Goal: Task Accomplishment & Management: Complete application form

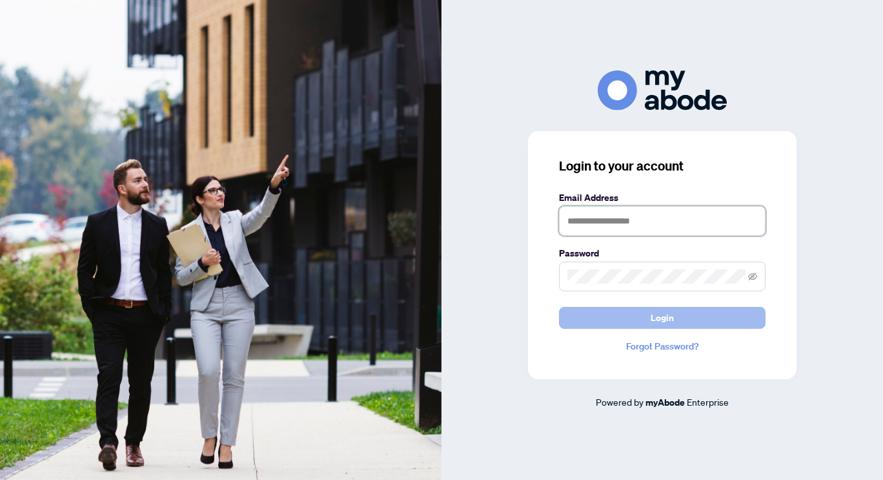
type input "**********"
click at [647, 318] on button "Login" at bounding box center [662, 318] width 207 height 22
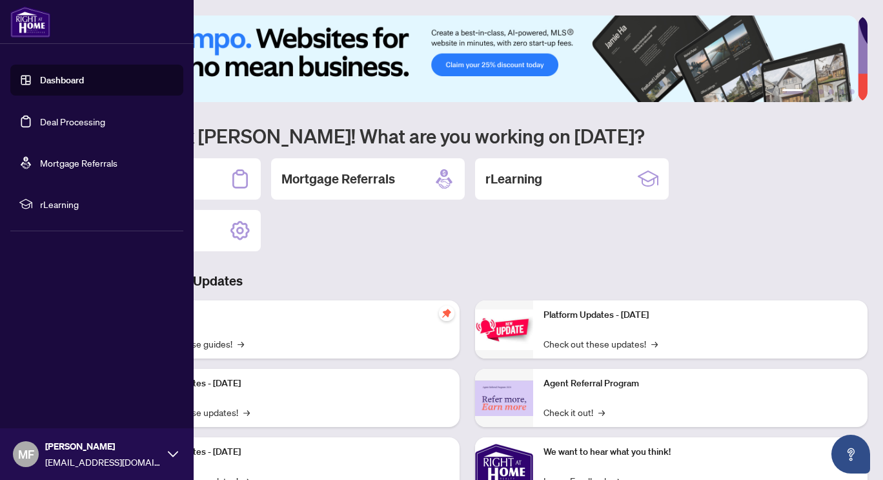
click at [63, 118] on link "Deal Processing" at bounding box center [72, 122] width 65 height 12
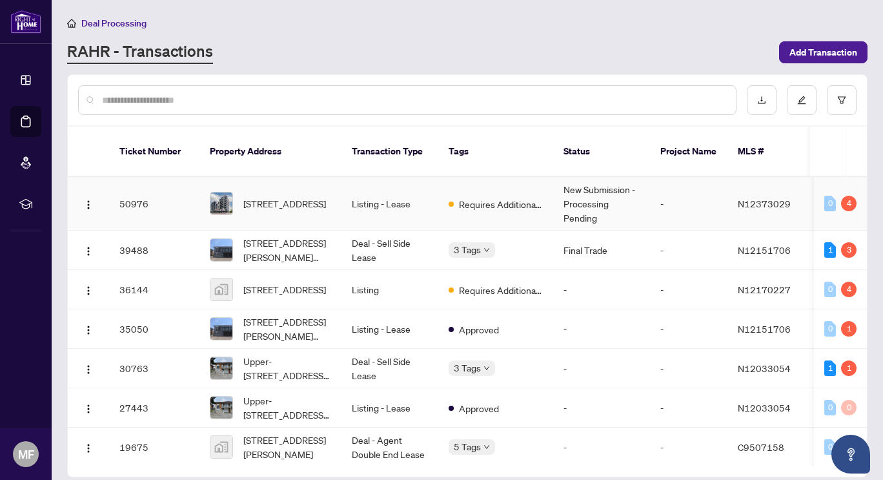
click at [484, 197] on span "Requires Additional Docs" at bounding box center [501, 204] width 84 height 14
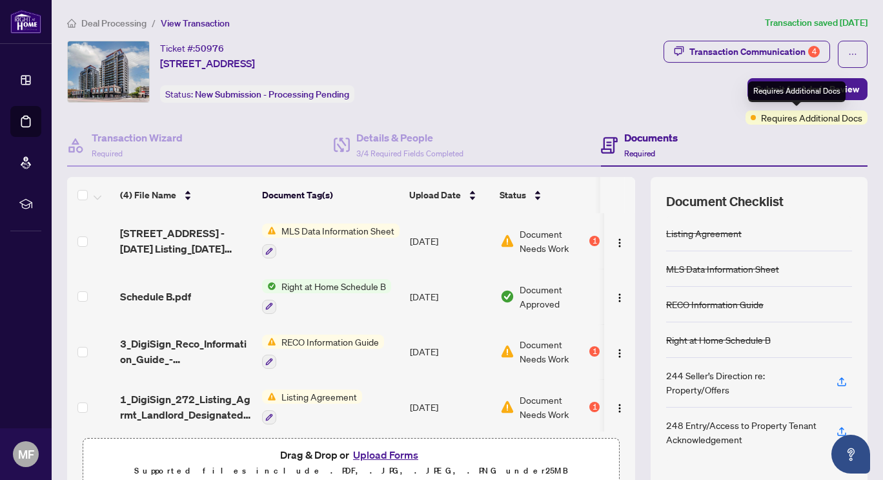
click at [767, 118] on span "Requires Additional Docs" at bounding box center [811, 117] width 101 height 14
click at [373, 227] on span "MLS Data Information Sheet" at bounding box center [337, 230] width 123 height 14
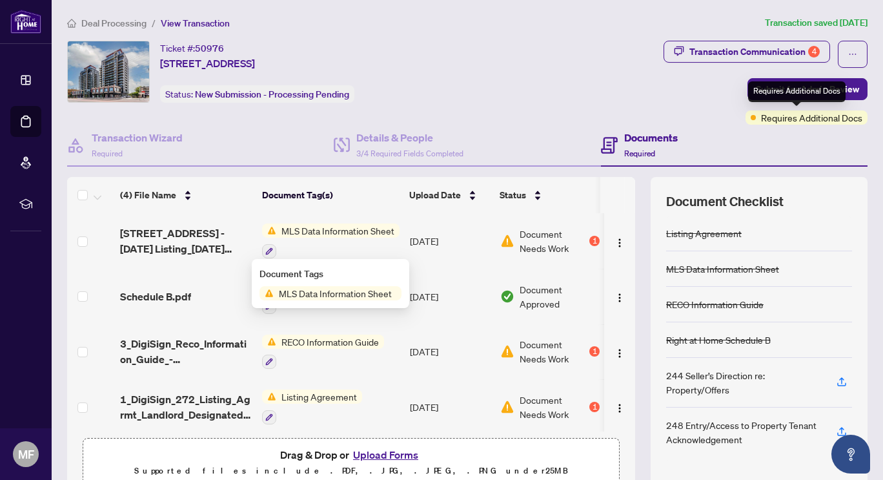
click at [796, 92] on div "Requires Additional Docs" at bounding box center [797, 91] width 98 height 21
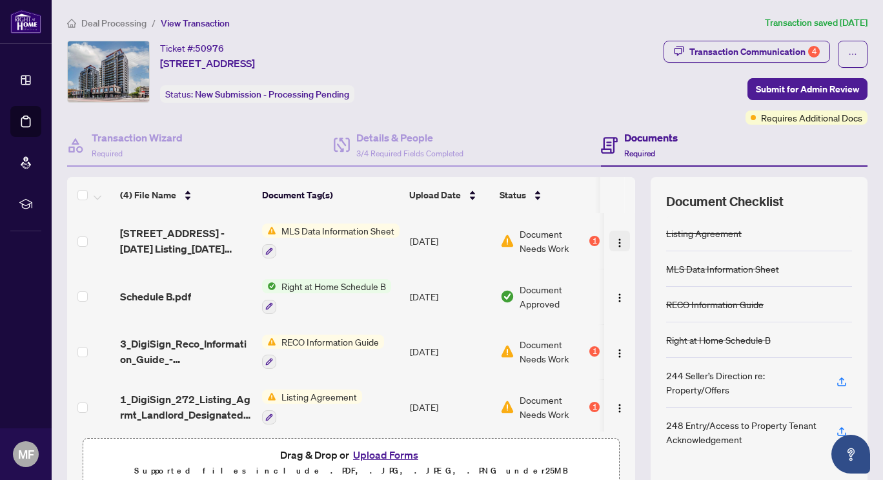
click at [615, 238] on img "button" at bounding box center [620, 243] width 10 height 10
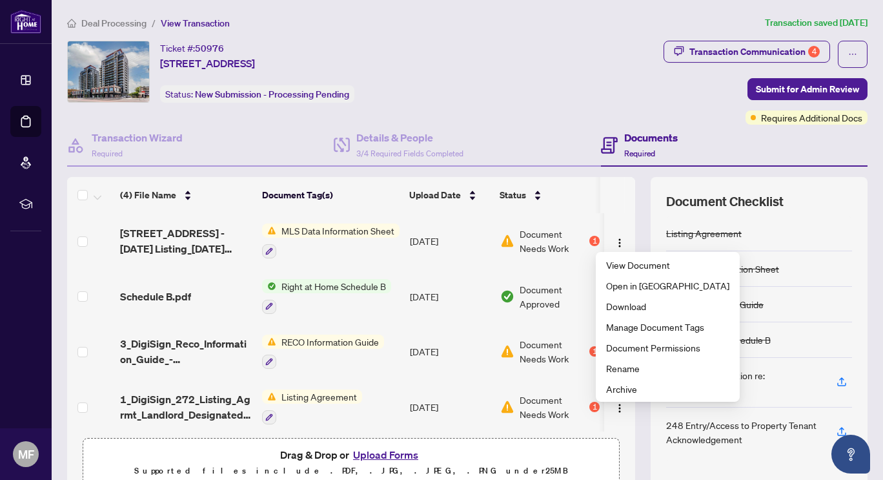
scroll to position [0, 14]
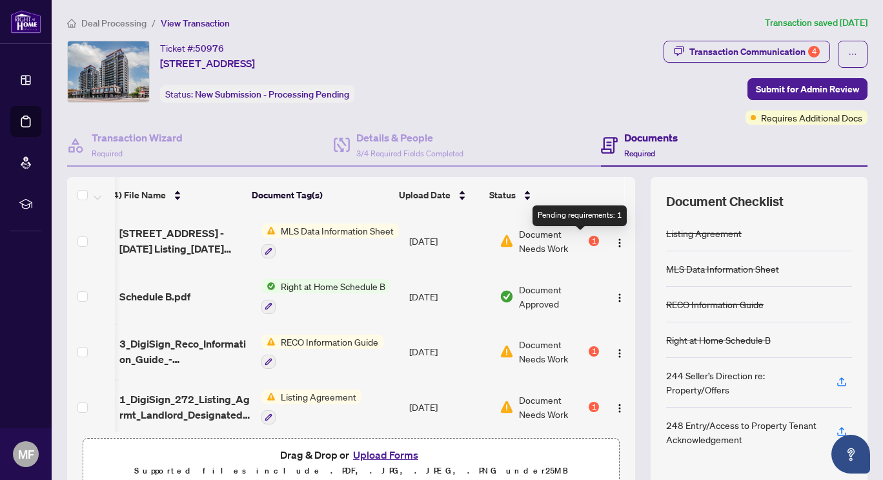
click at [589, 240] on div "1" at bounding box center [594, 241] width 10 height 10
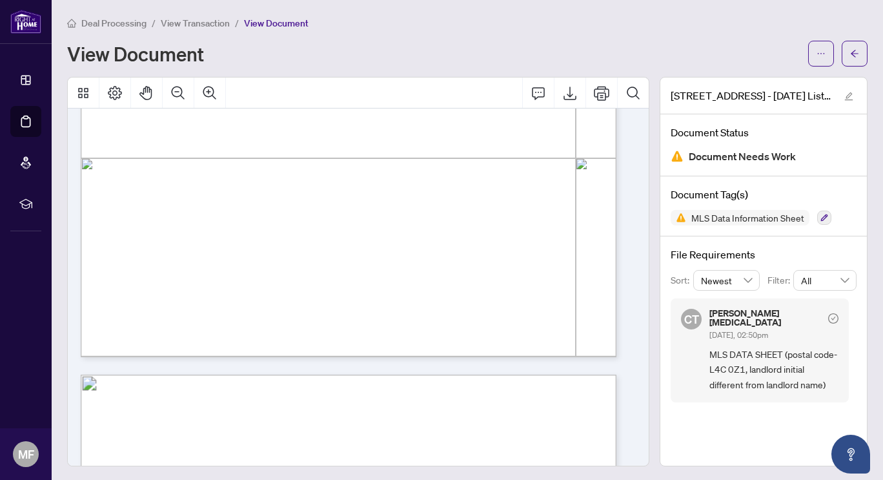
scroll to position [7689, 0]
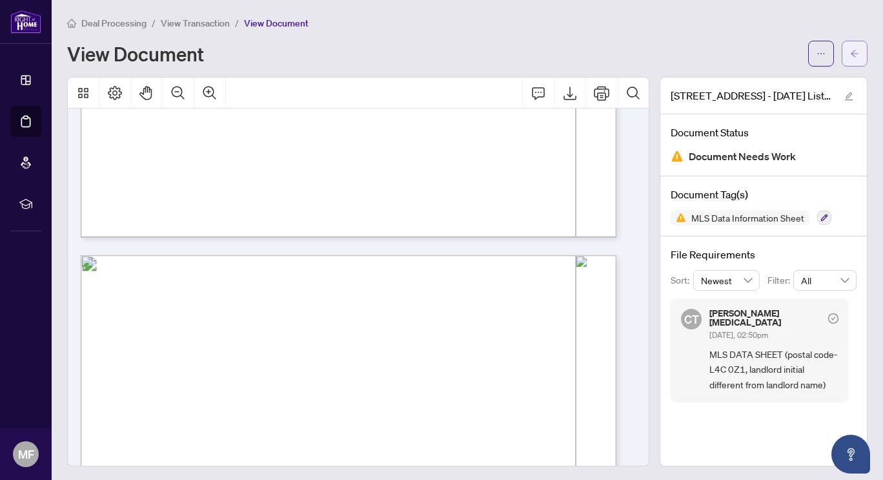
click at [850, 52] on icon "arrow-left" at bounding box center [854, 53] width 9 height 9
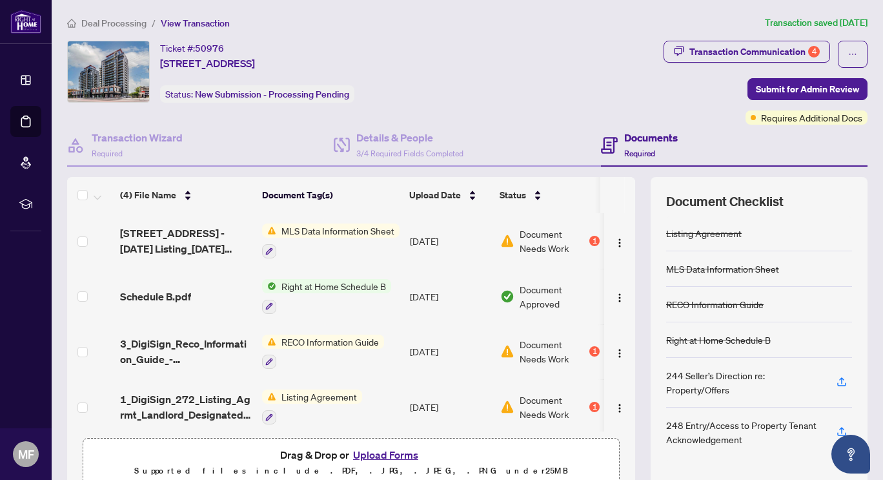
scroll to position [0, 14]
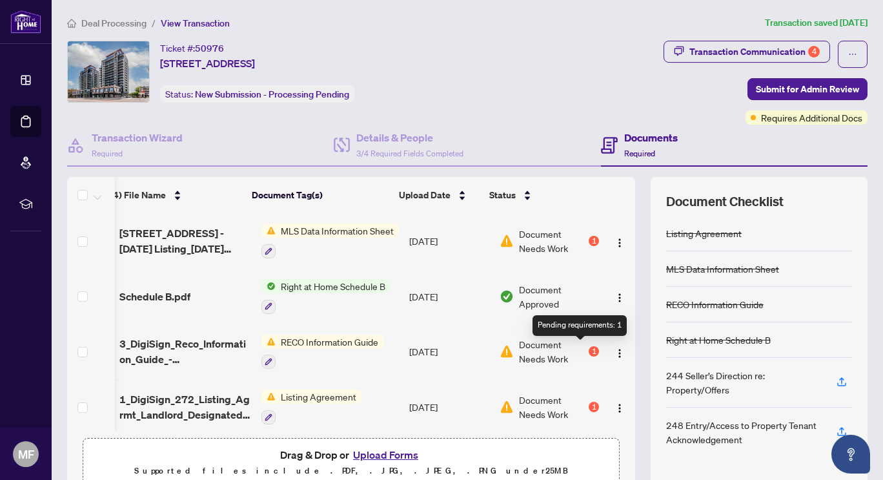
click at [589, 348] on div "1" at bounding box center [594, 351] width 10 height 10
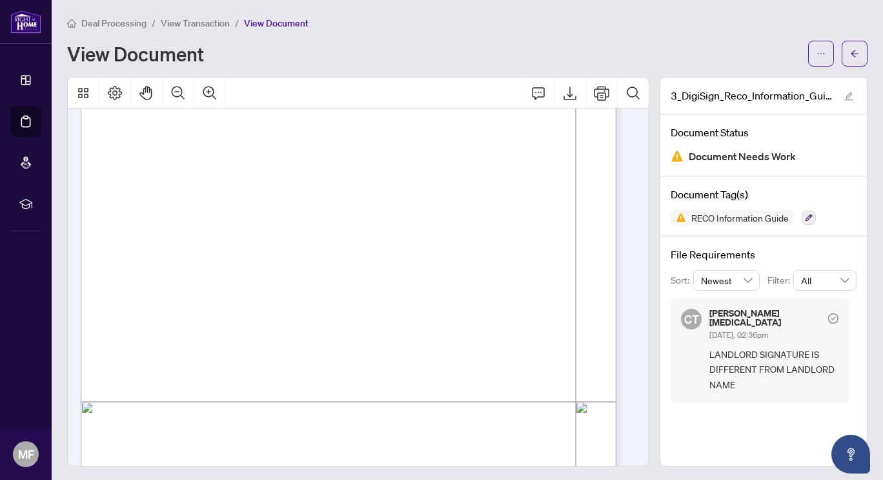
scroll to position [8749, 0]
click at [850, 50] on icon "arrow-left" at bounding box center [854, 53] width 9 height 9
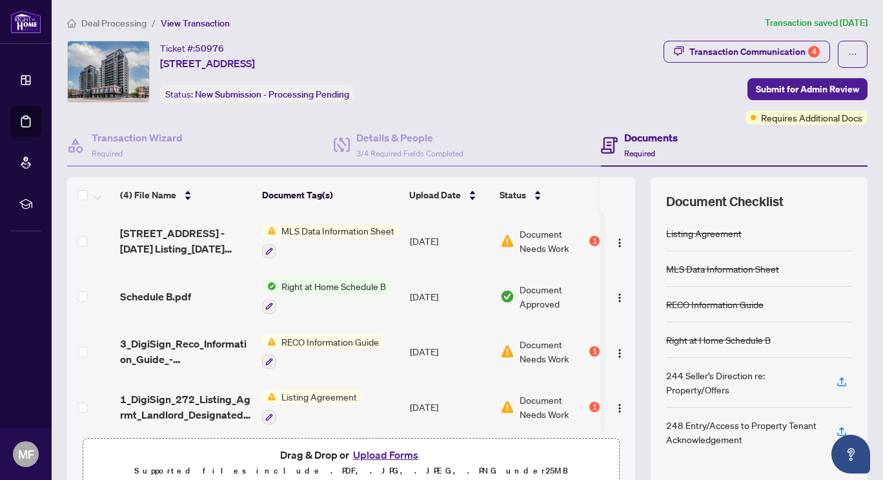
scroll to position [0, 14]
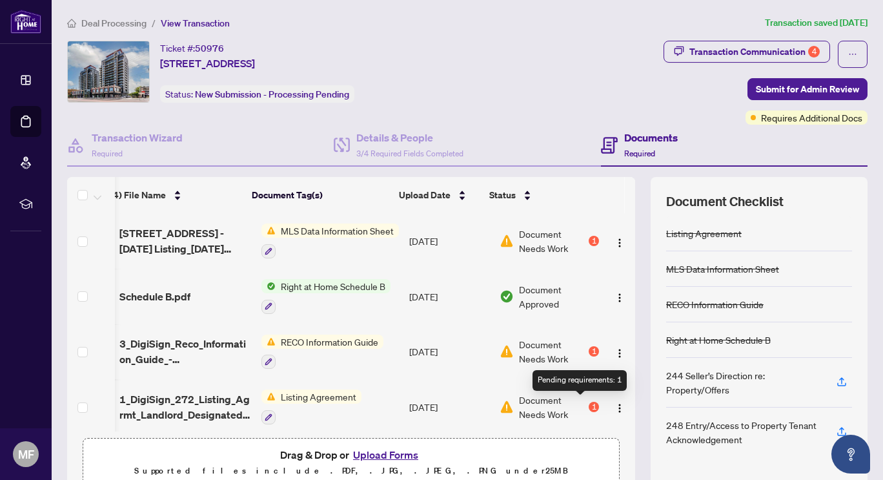
click at [589, 405] on div "1" at bounding box center [594, 407] width 10 height 10
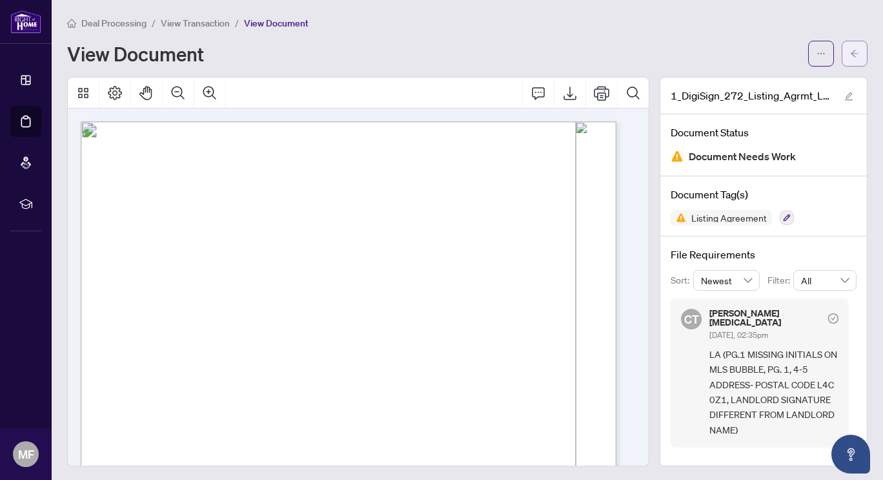
click at [850, 56] on icon "arrow-left" at bounding box center [854, 53] width 9 height 9
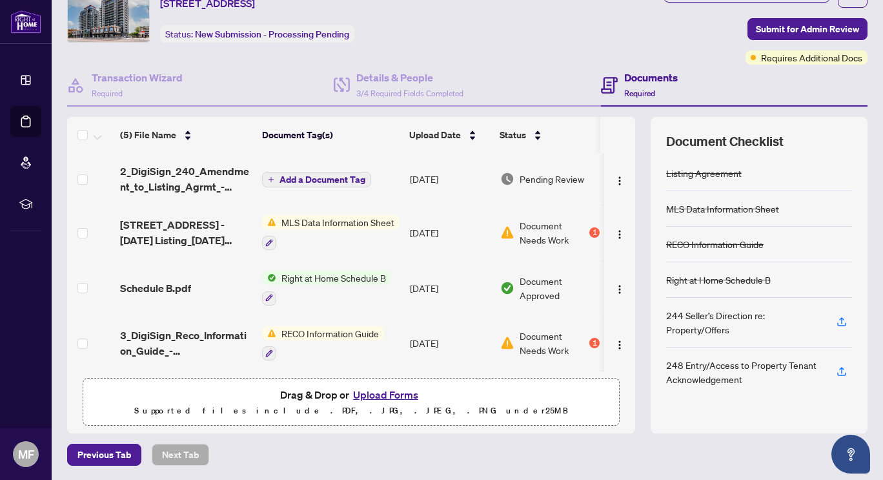
click at [321, 175] on span "Add a Document Tag" at bounding box center [323, 179] width 86 height 9
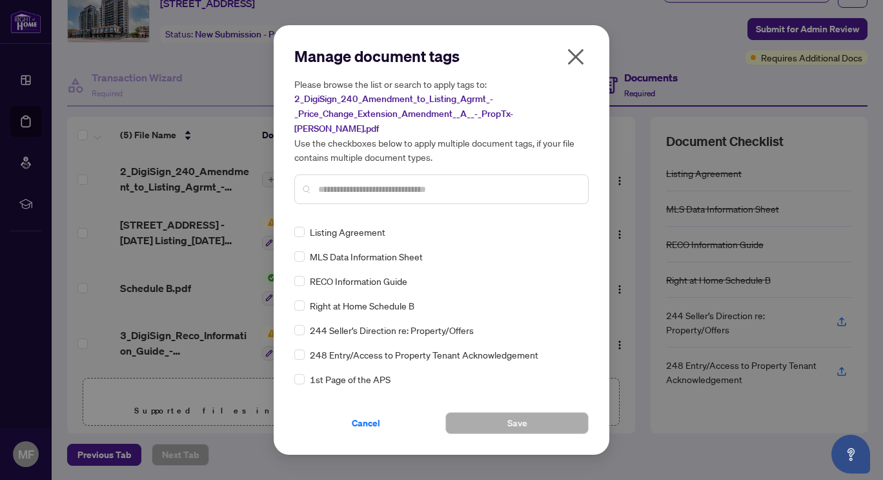
click at [329, 182] on input "text" at bounding box center [448, 189] width 260 height 14
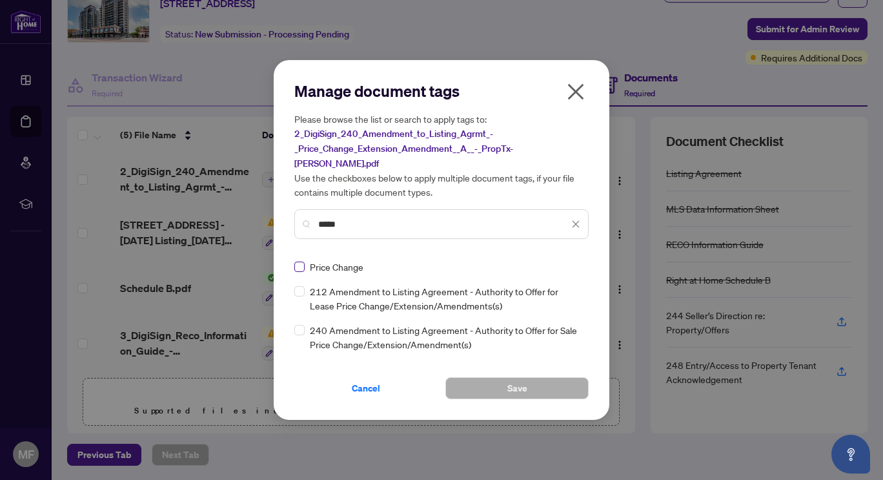
type input "*****"
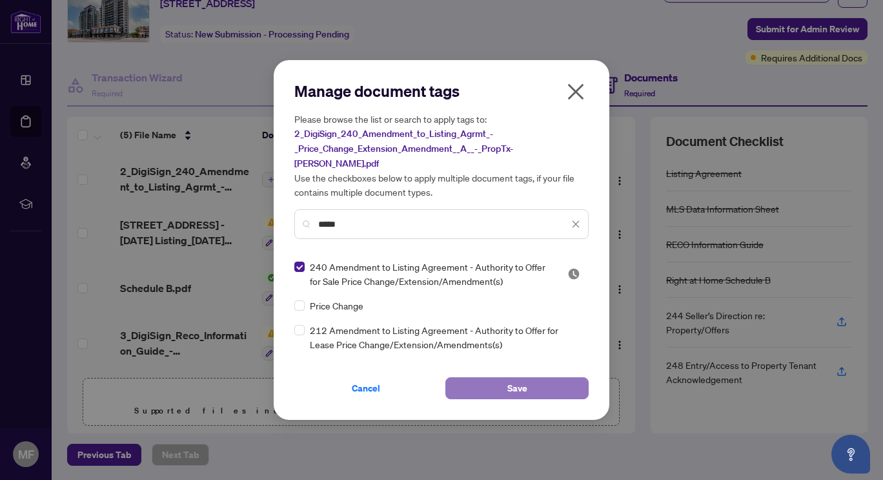
click at [530, 382] on button "Save" at bounding box center [517, 388] width 143 height 22
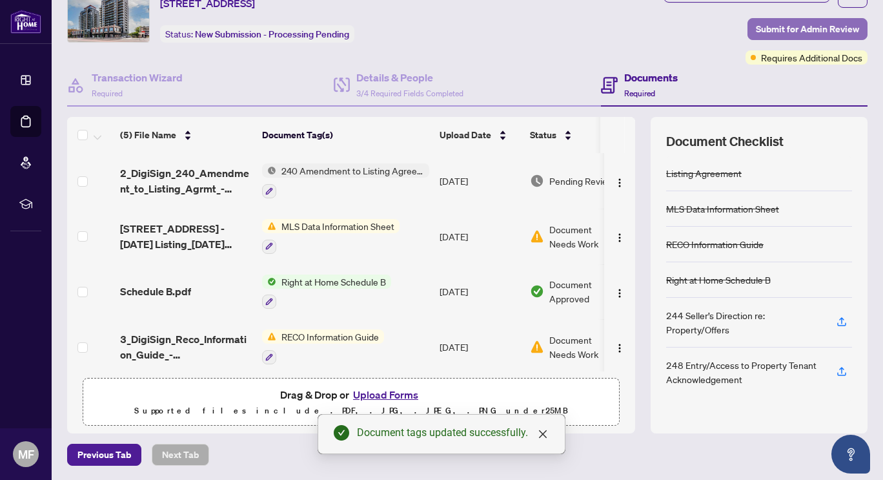
click at [779, 22] on span "Submit for Admin Review" at bounding box center [807, 29] width 103 height 21
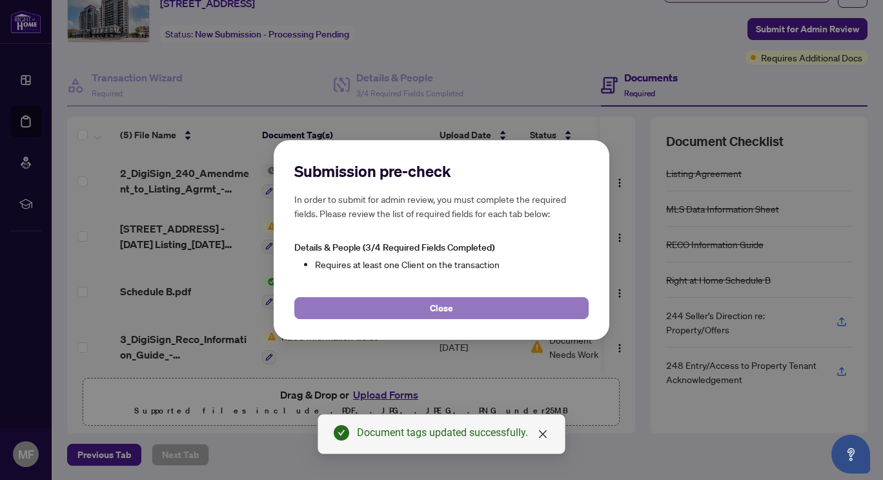
click at [452, 307] on span "Close" at bounding box center [441, 308] width 23 height 21
